Goal: Task Accomplishment & Management: Use online tool/utility

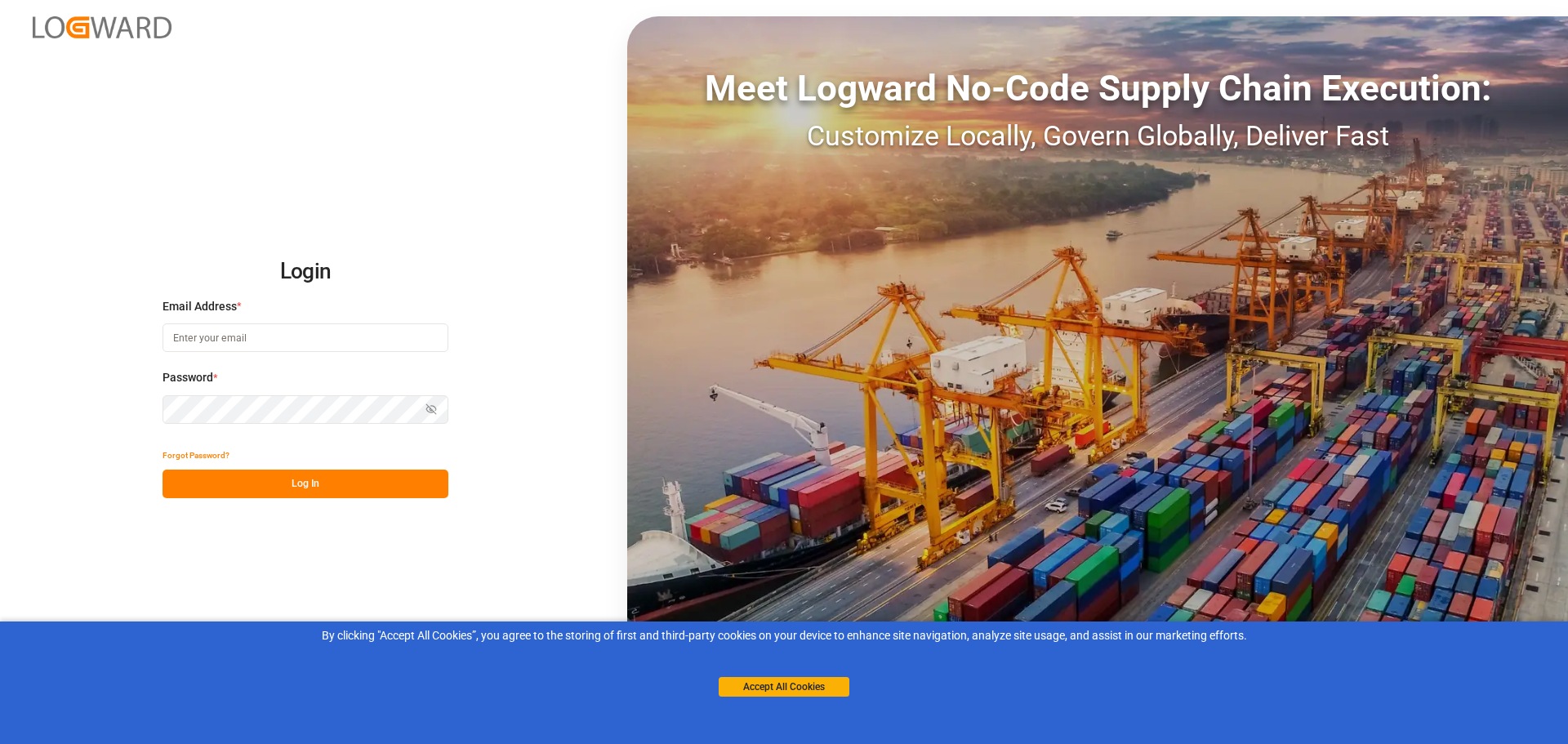
click at [245, 343] on input at bounding box center [305, 338] width 286 height 29
type input "[EMAIL_ADDRESS][PERSON_NAME][DOMAIN_NAME]"
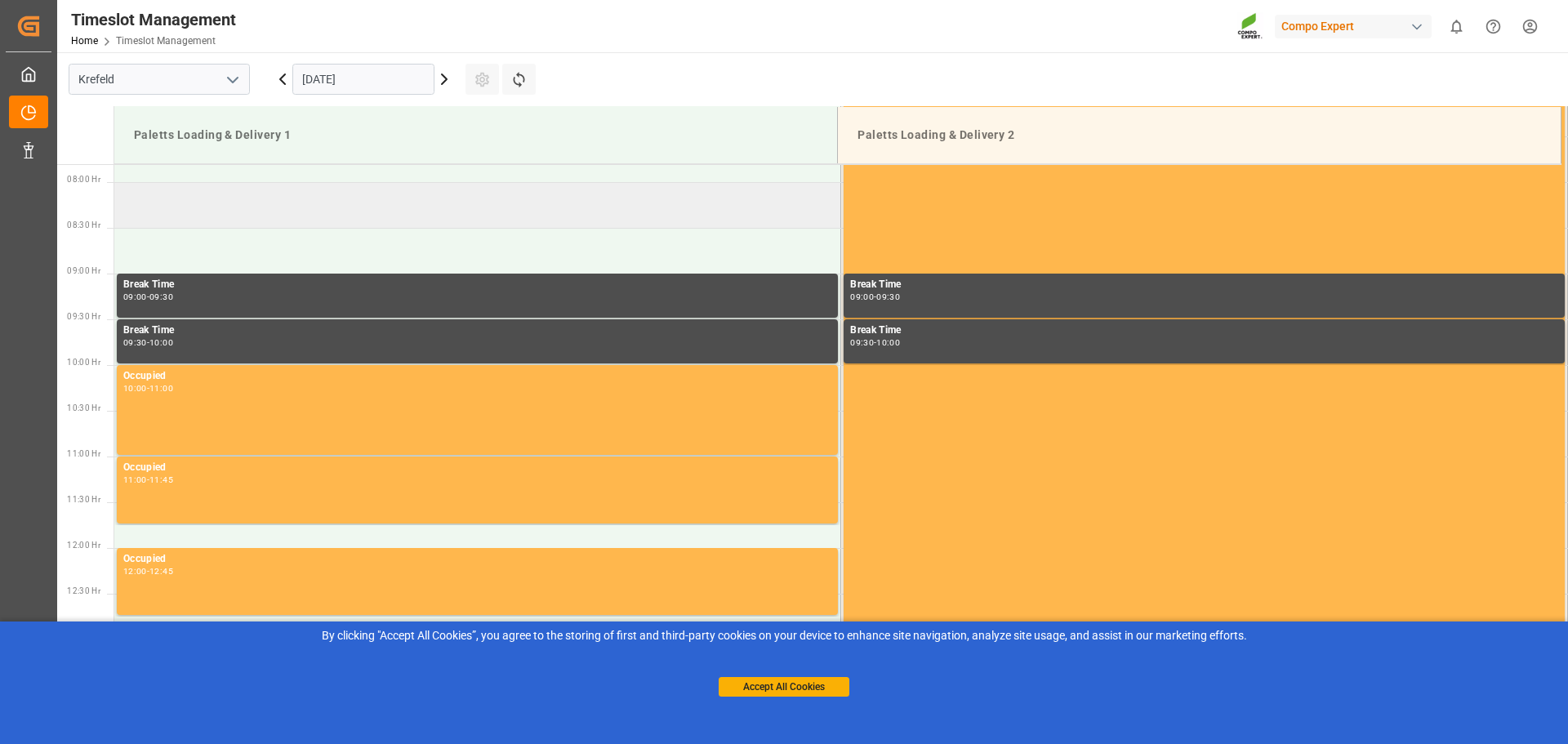
scroll to position [653, 0]
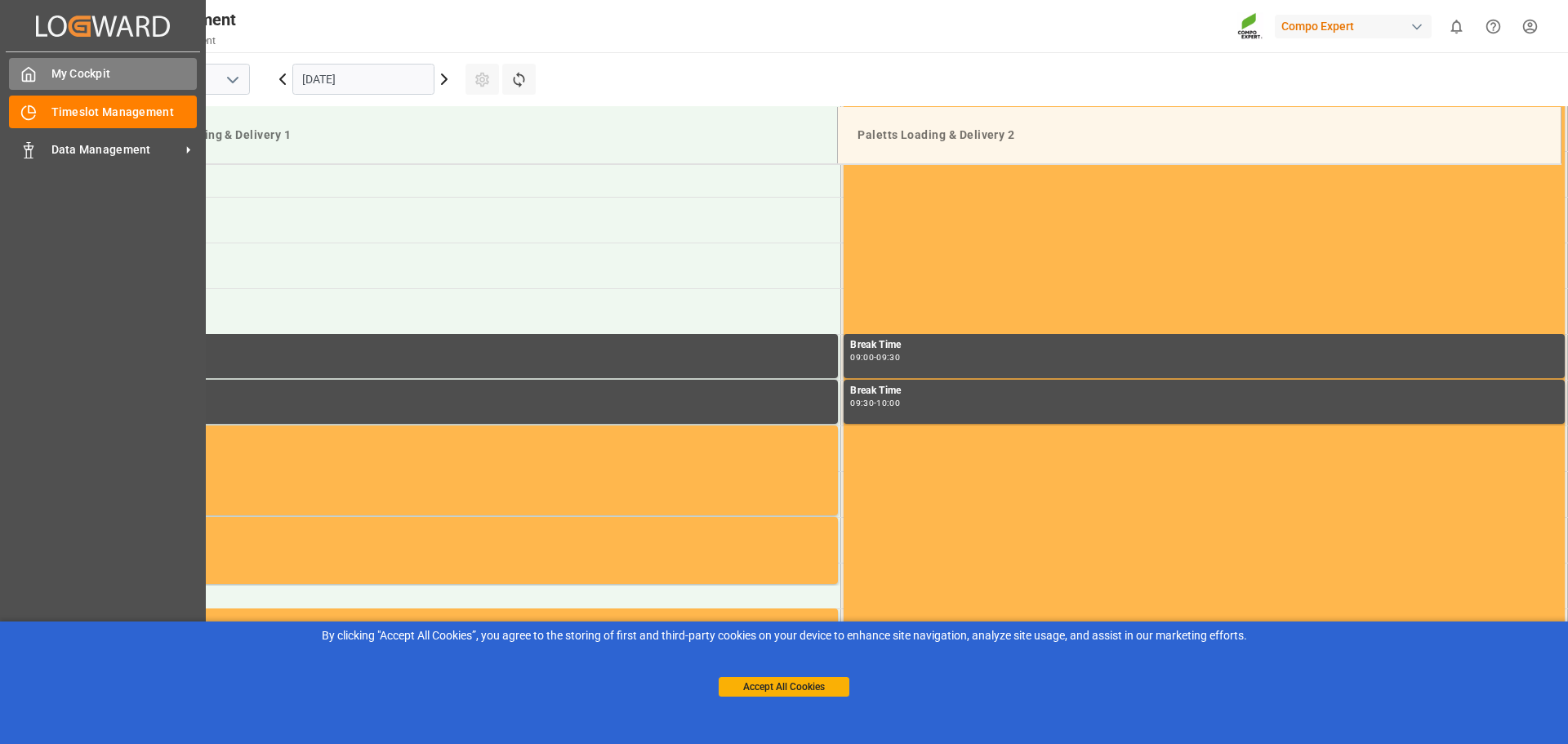
click at [102, 81] on span "My Cockpit" at bounding box center [124, 73] width 147 height 17
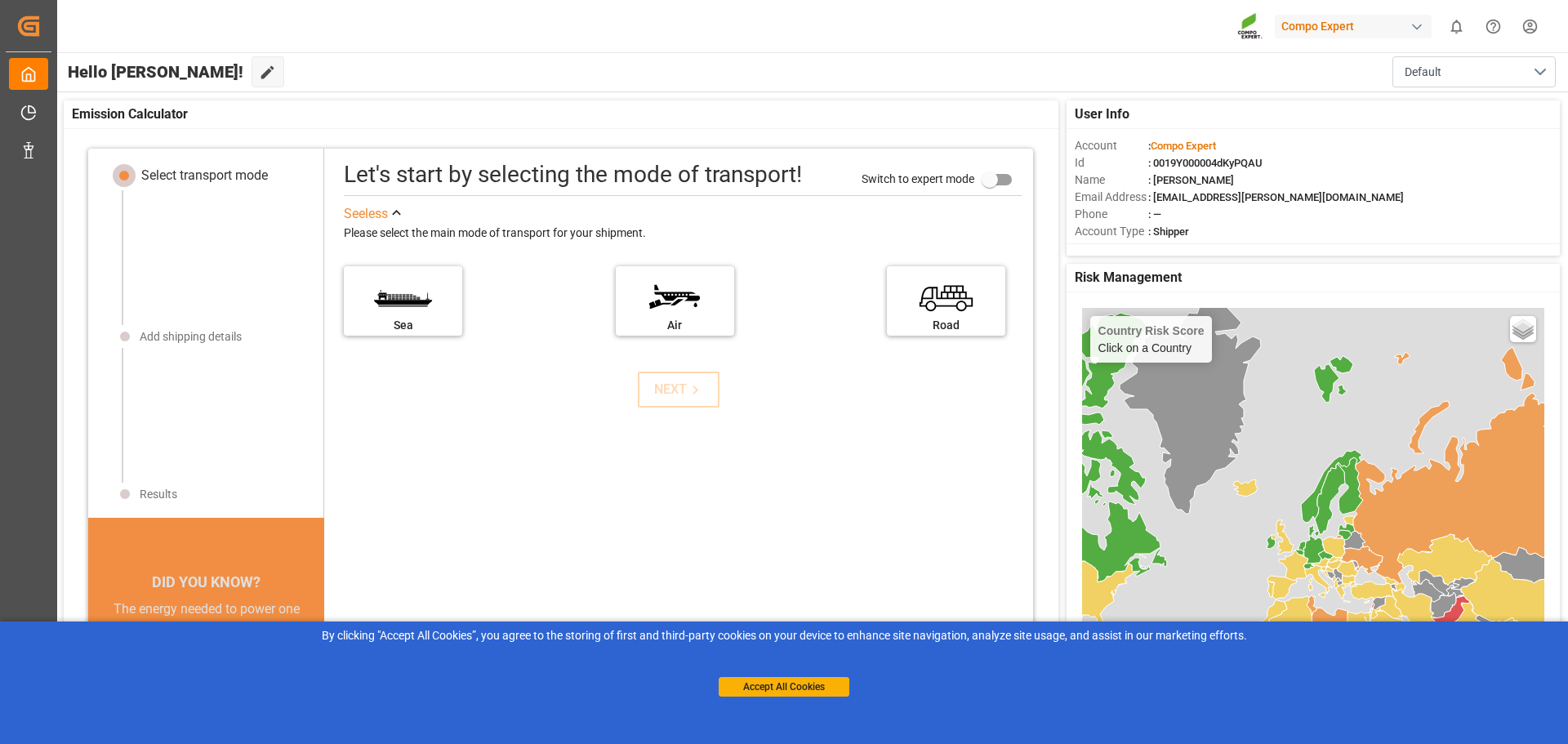
scroll to position [17, 0]
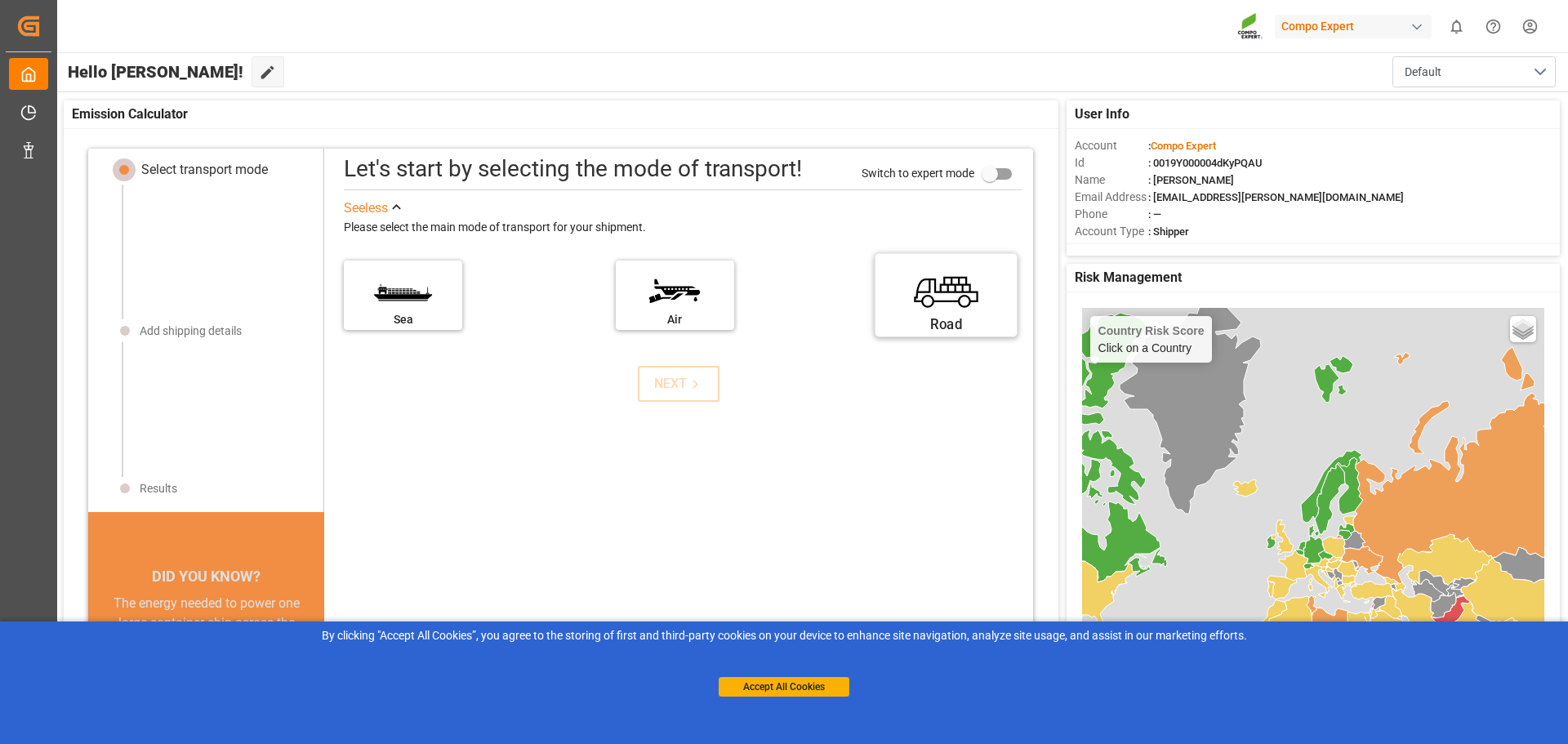
click at [928, 289] on label "Road" at bounding box center [946, 290] width 123 height 69
click at [0, 0] on input "Road" at bounding box center [0, 0] width 0 height 0
click at [671, 391] on div "NEXT" at bounding box center [679, 384] width 50 height 20
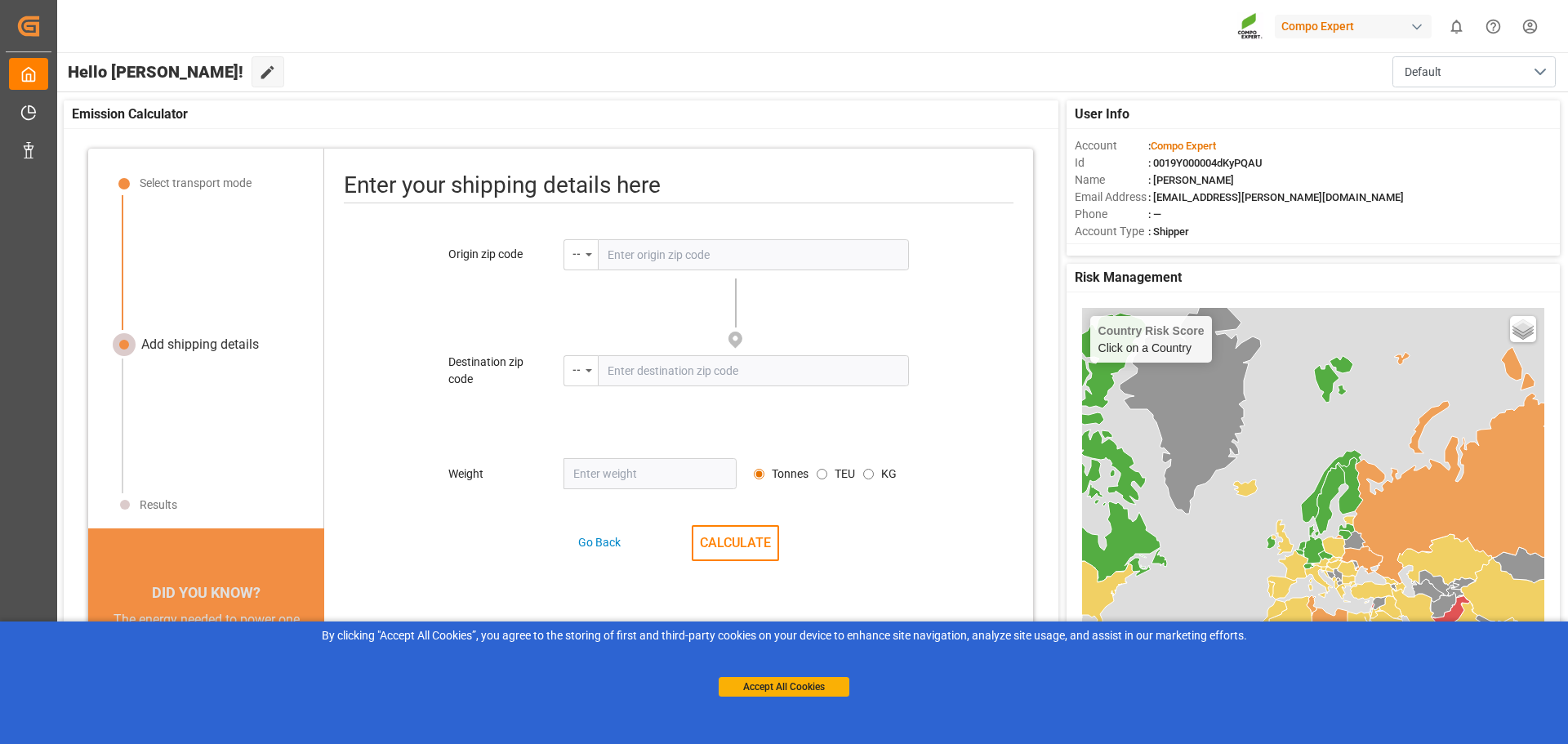
scroll to position [20, 0]
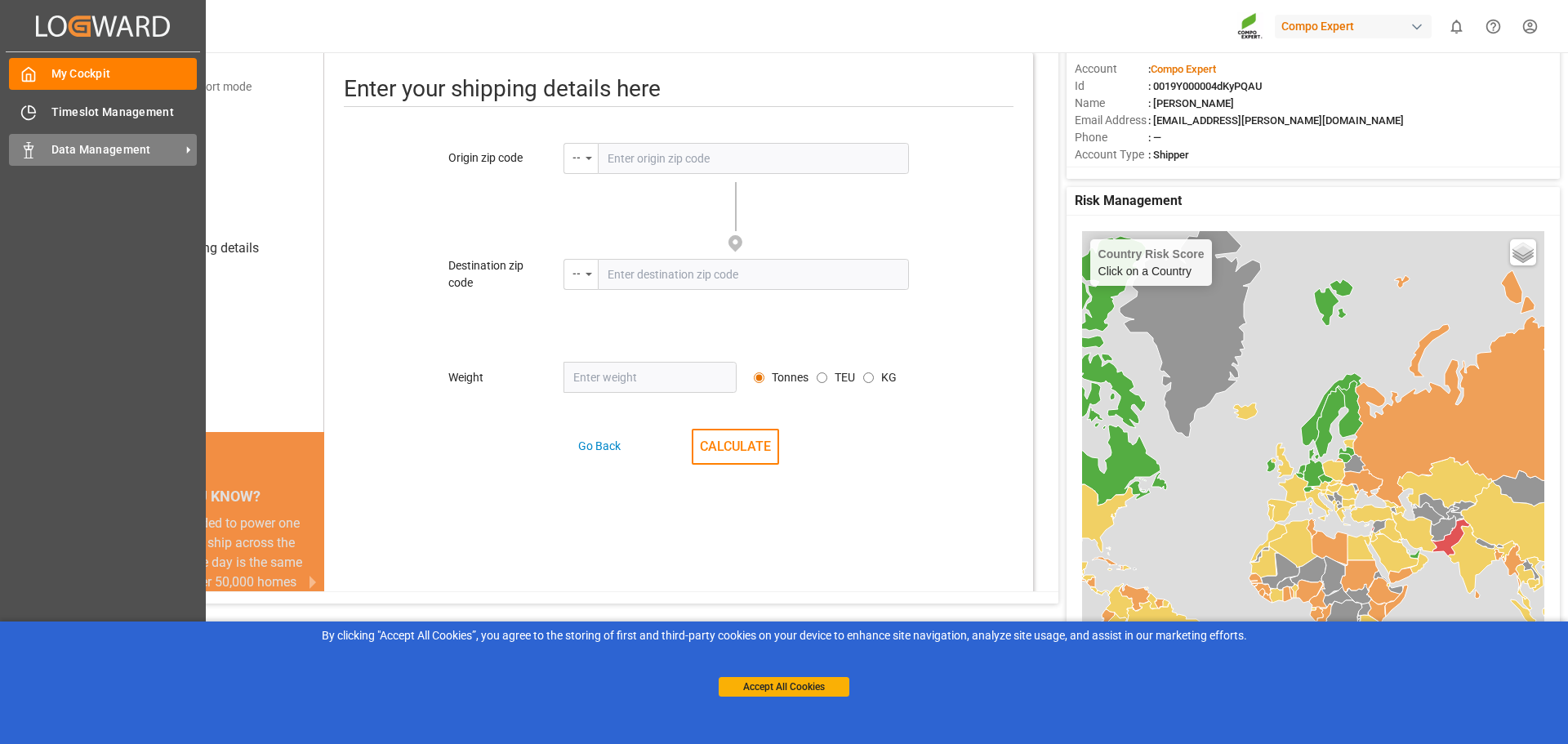
click at [151, 156] on span "Data Management" at bounding box center [115, 150] width 129 height 17
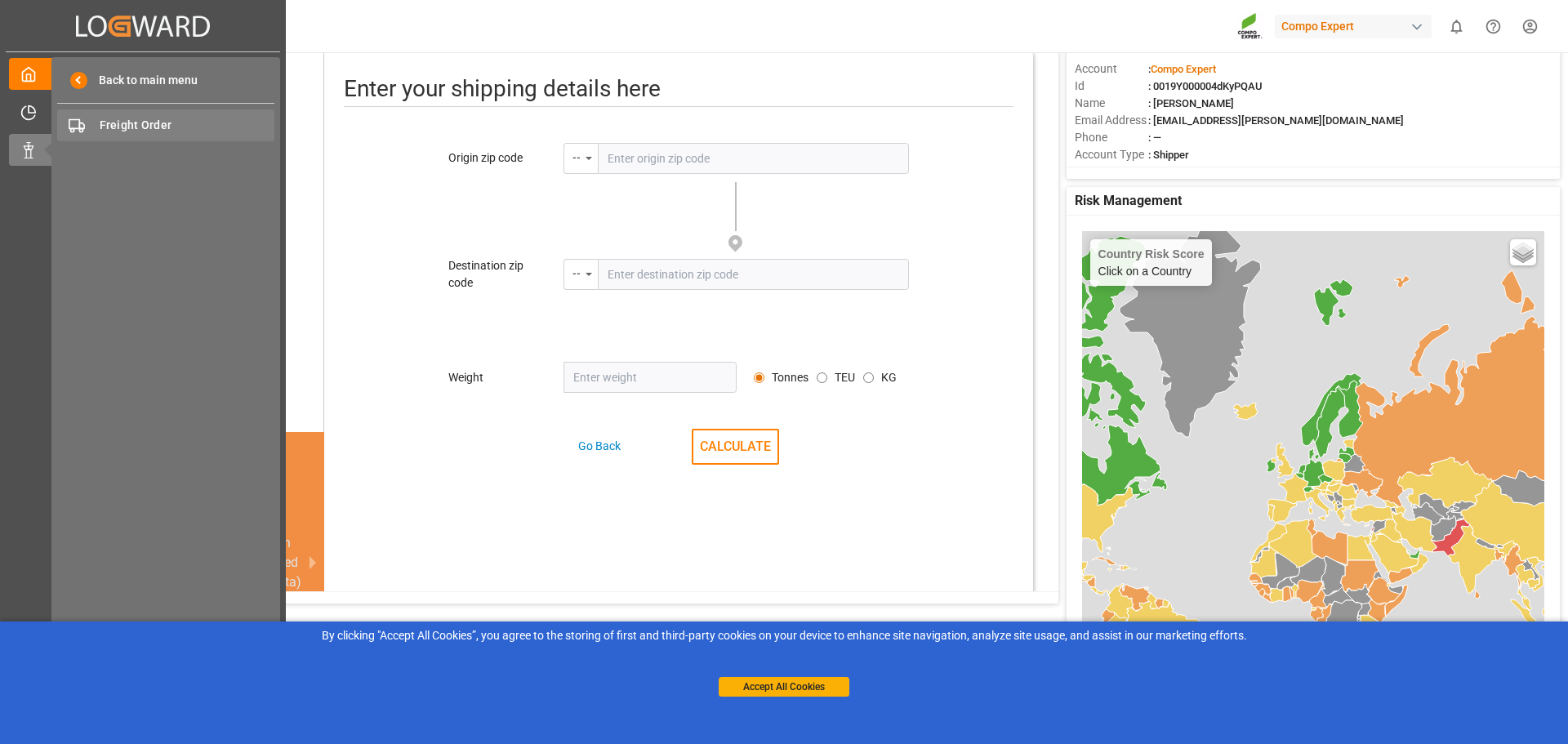
click at [141, 122] on span "Freight Order" at bounding box center [187, 125] width 175 height 17
